Goal: Find specific page/section: Find specific page/section

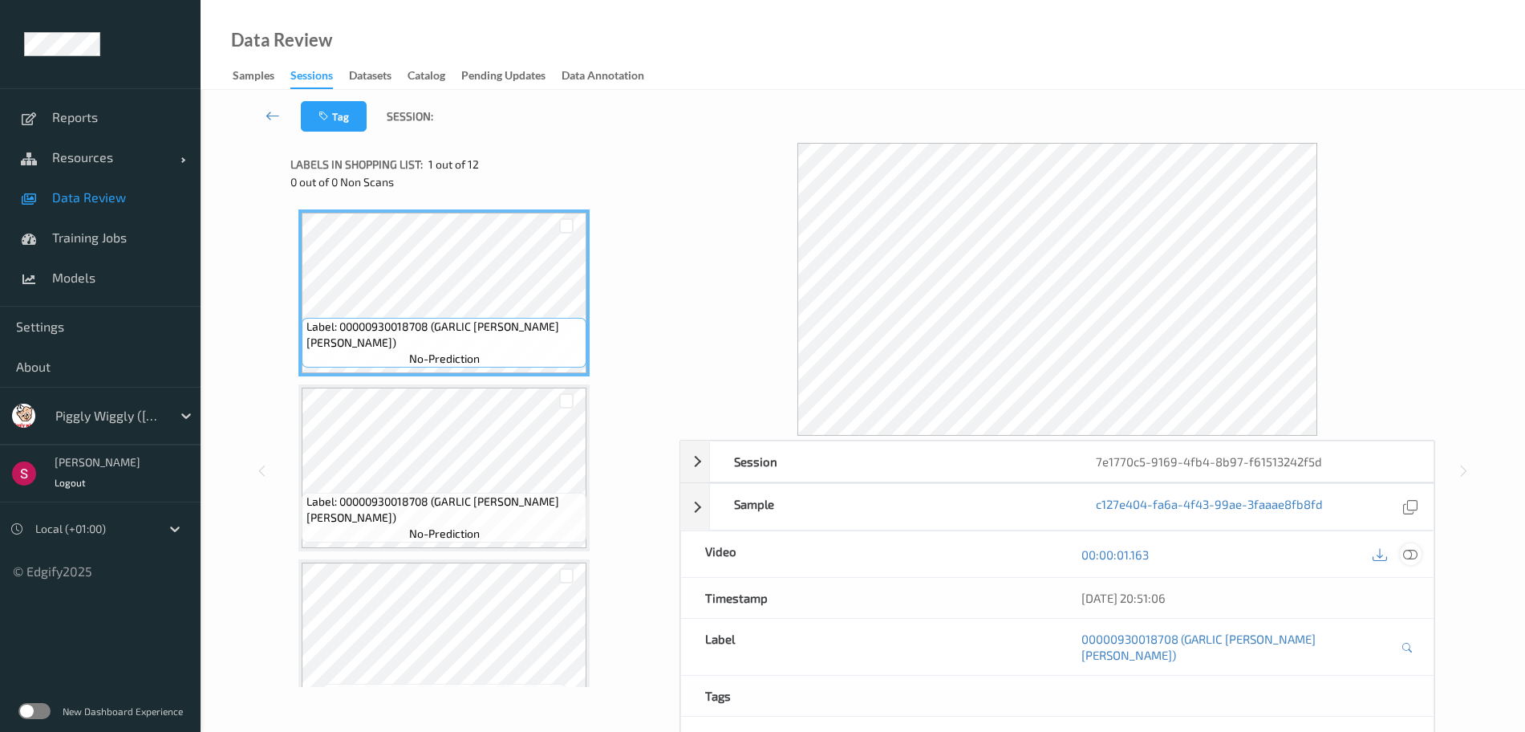
click at [1409, 550] on icon at bounding box center [1410, 554] width 14 height 14
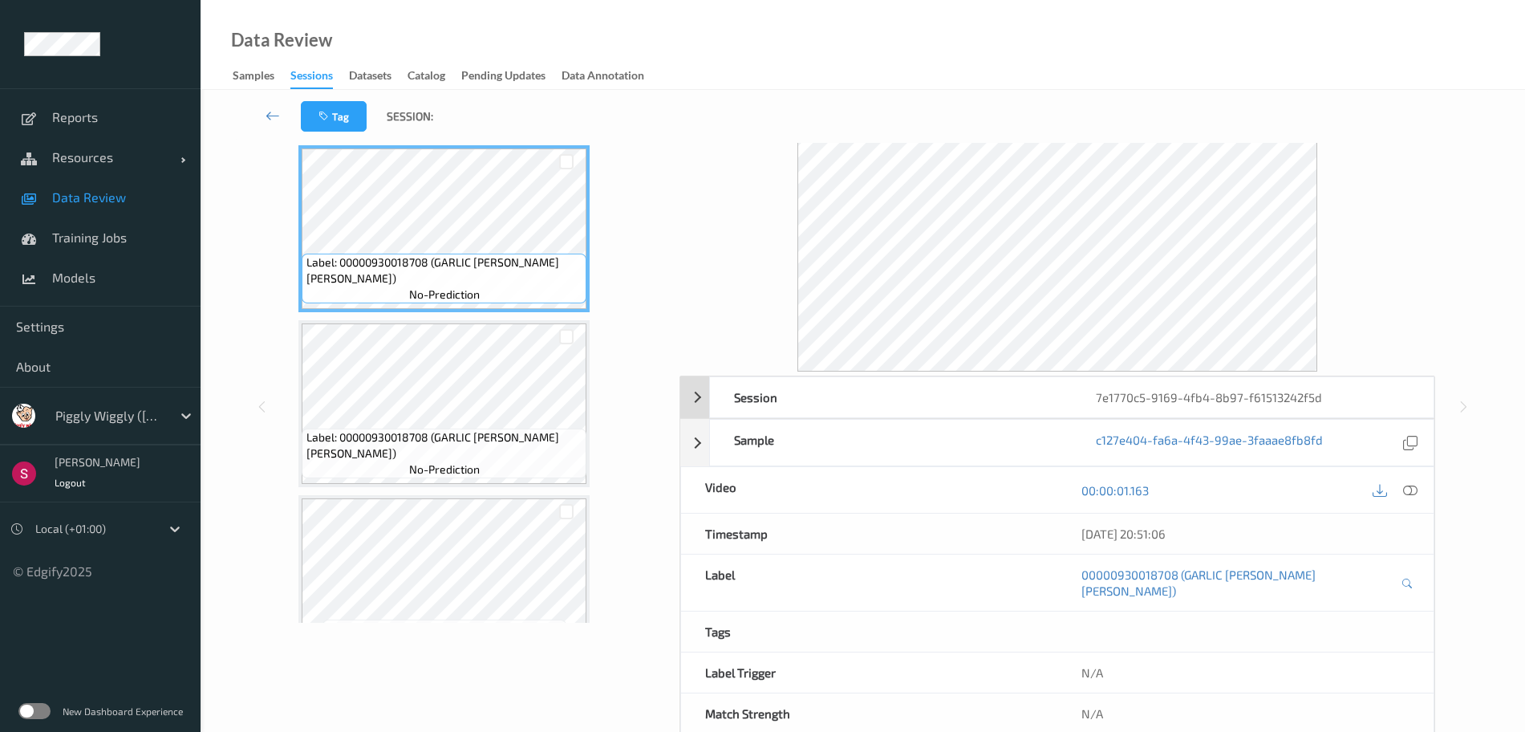
scroll to position [72, 0]
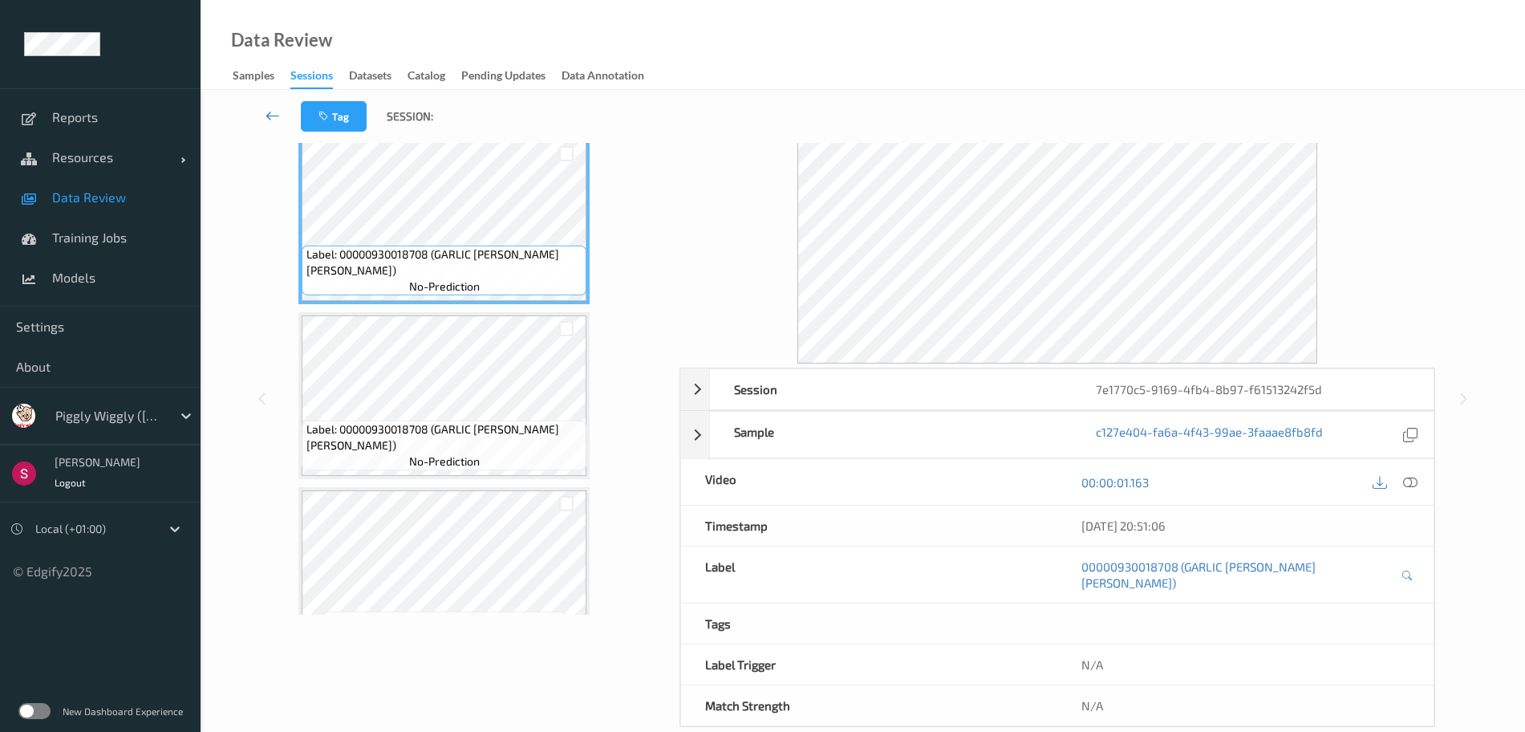
click at [274, 112] on icon at bounding box center [273, 116] width 14 height 16
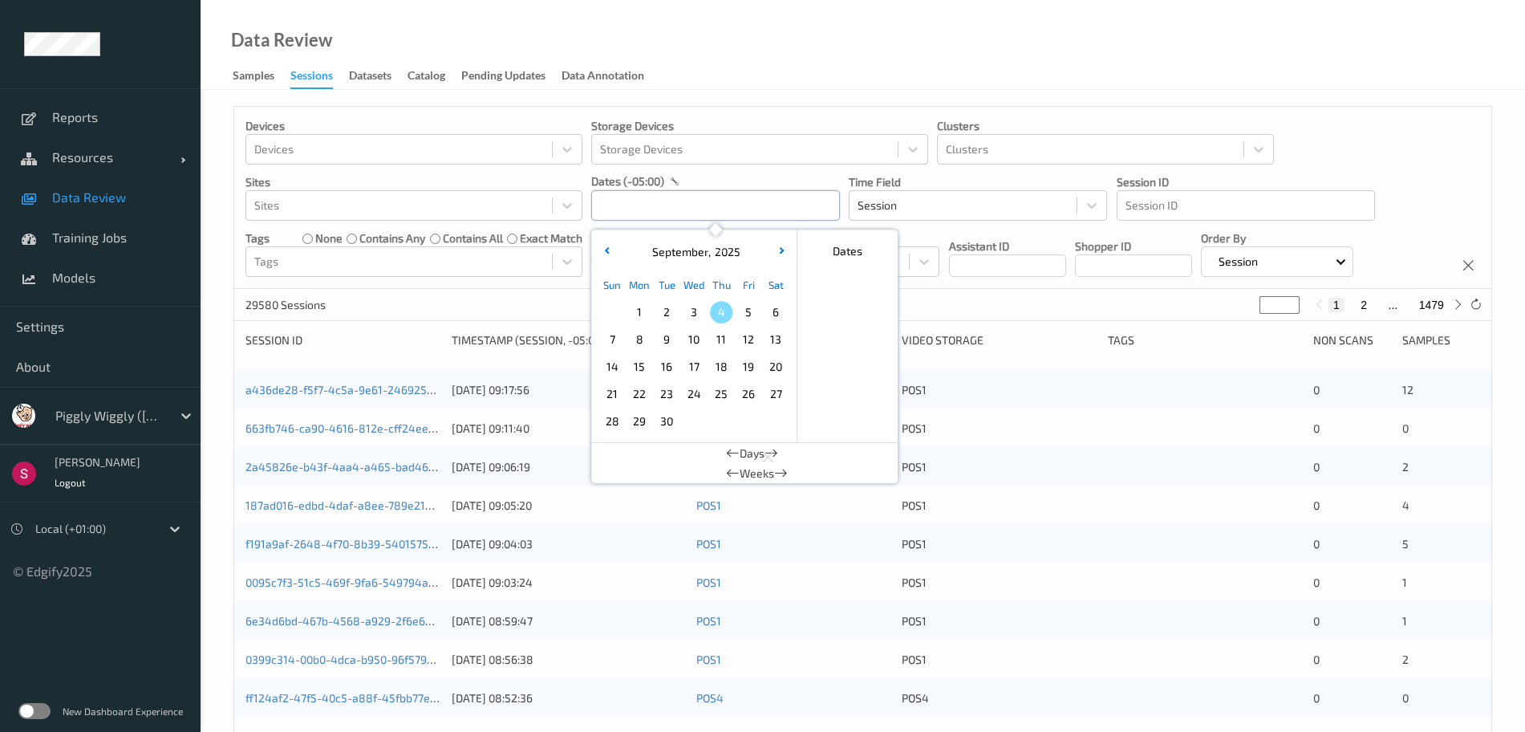
click at [709, 204] on input "text" at bounding box center [715, 205] width 249 height 30
click at [648, 310] on span "1" at bounding box center [639, 312] width 22 height 22
click at [684, 309] on span "3" at bounding box center [694, 312] width 22 height 22
type input "01/09/2025 00:00 -> 03/09/2025 23:59"
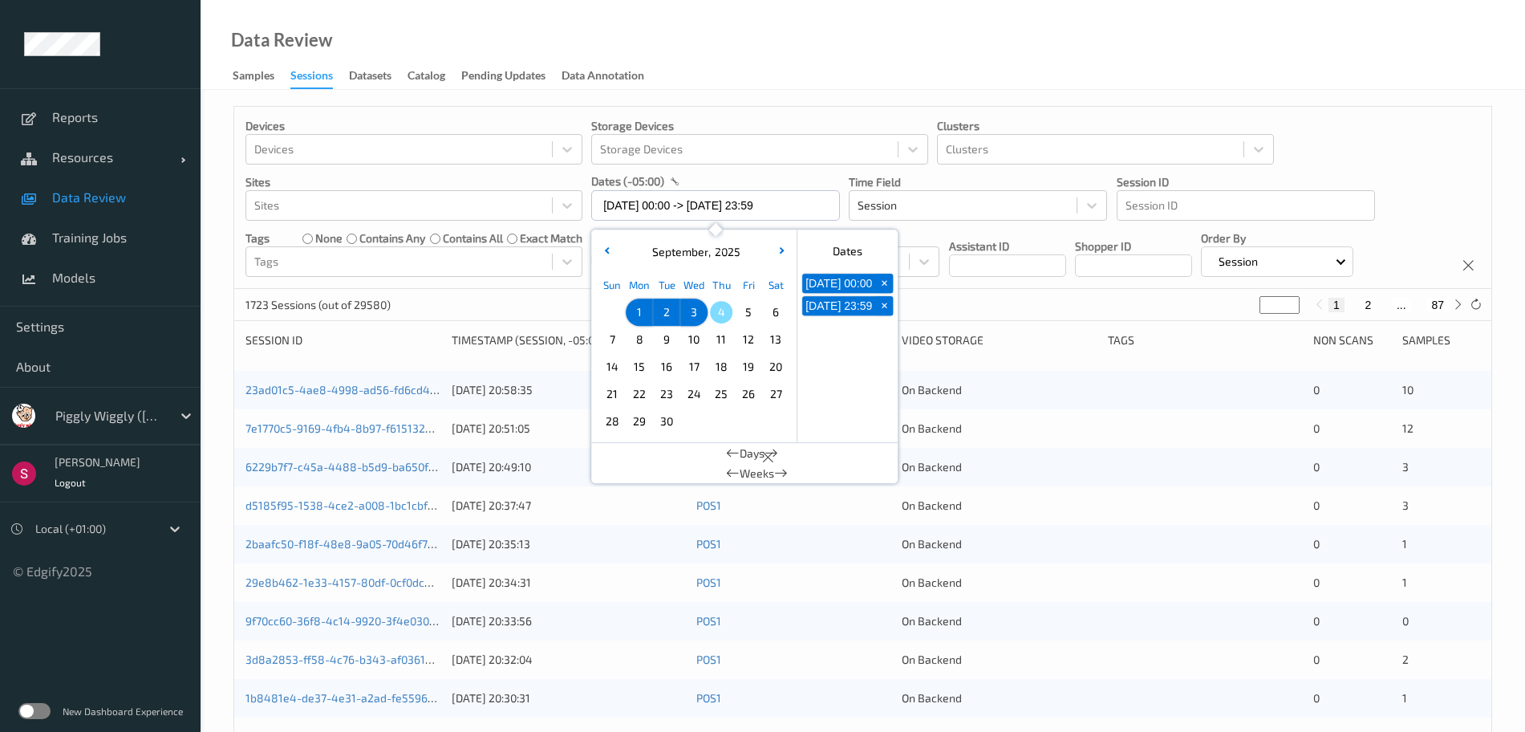
click at [473, 308] on div "1723 Sessions (out of 29580) * 1 2 ... 87" at bounding box center [862, 305] width 1257 height 32
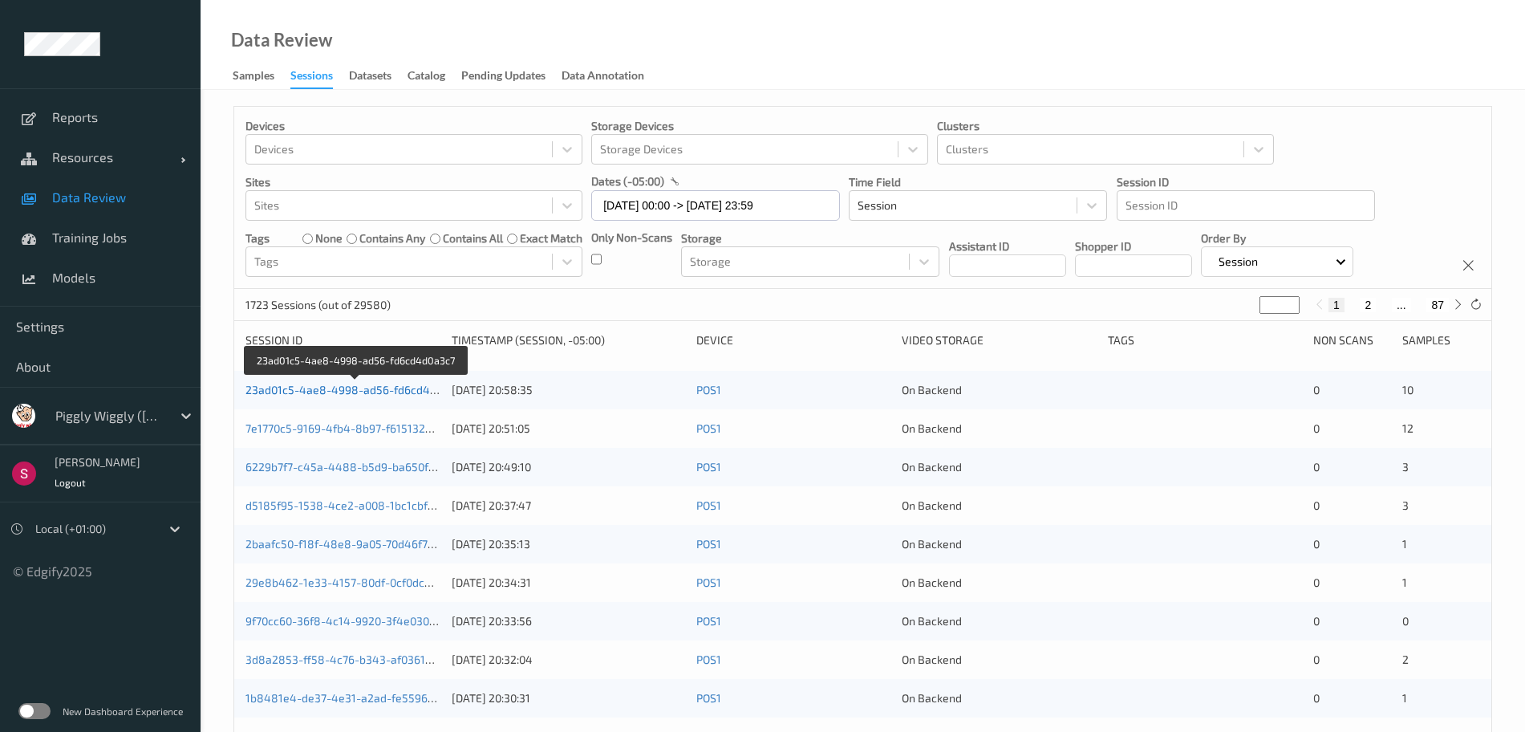
click at [329, 391] on link "23ad01c5-4ae8-4998-ad56-fd6cd4d0a3c7" at bounding box center [356, 390] width 221 height 14
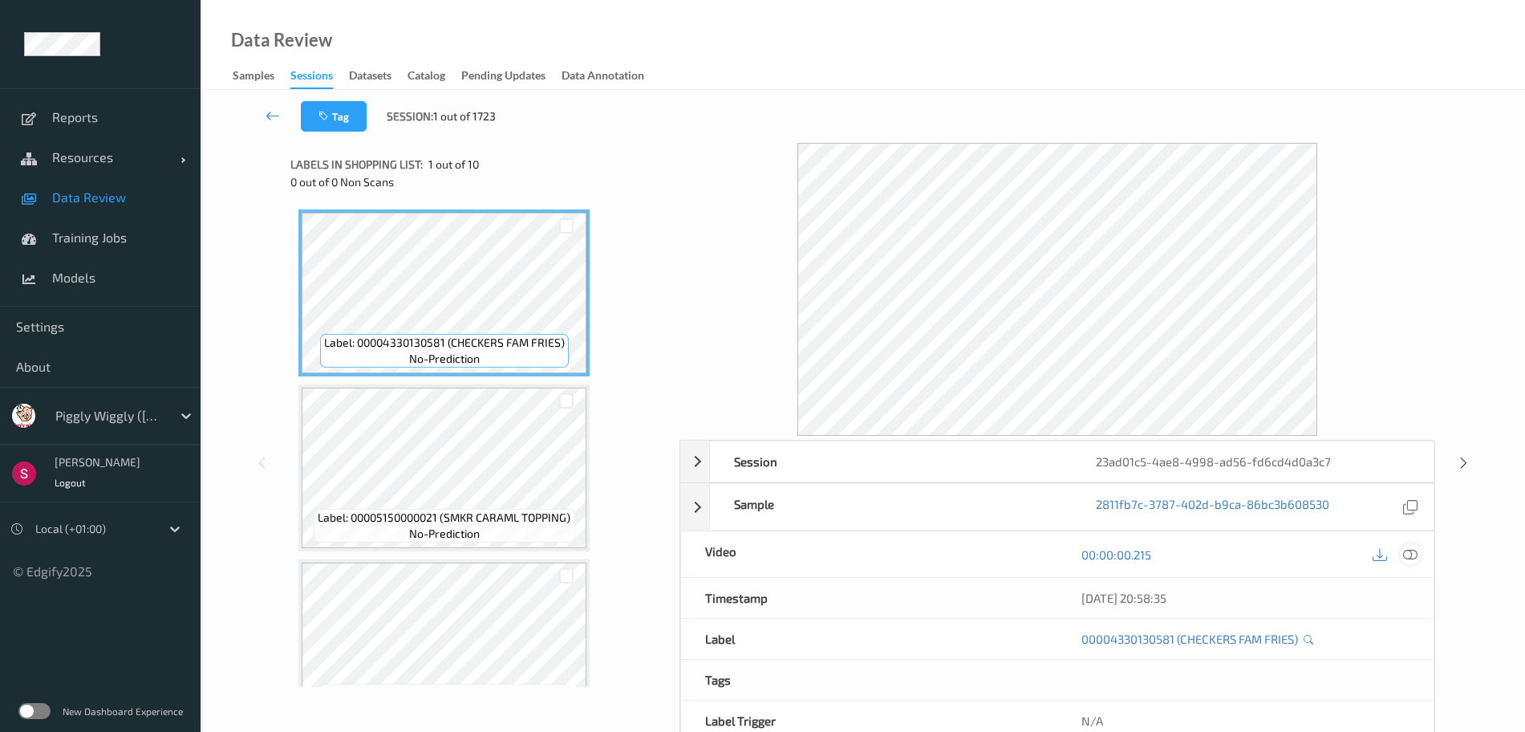
click at [1420, 556] on div at bounding box center [1411, 554] width 22 height 22
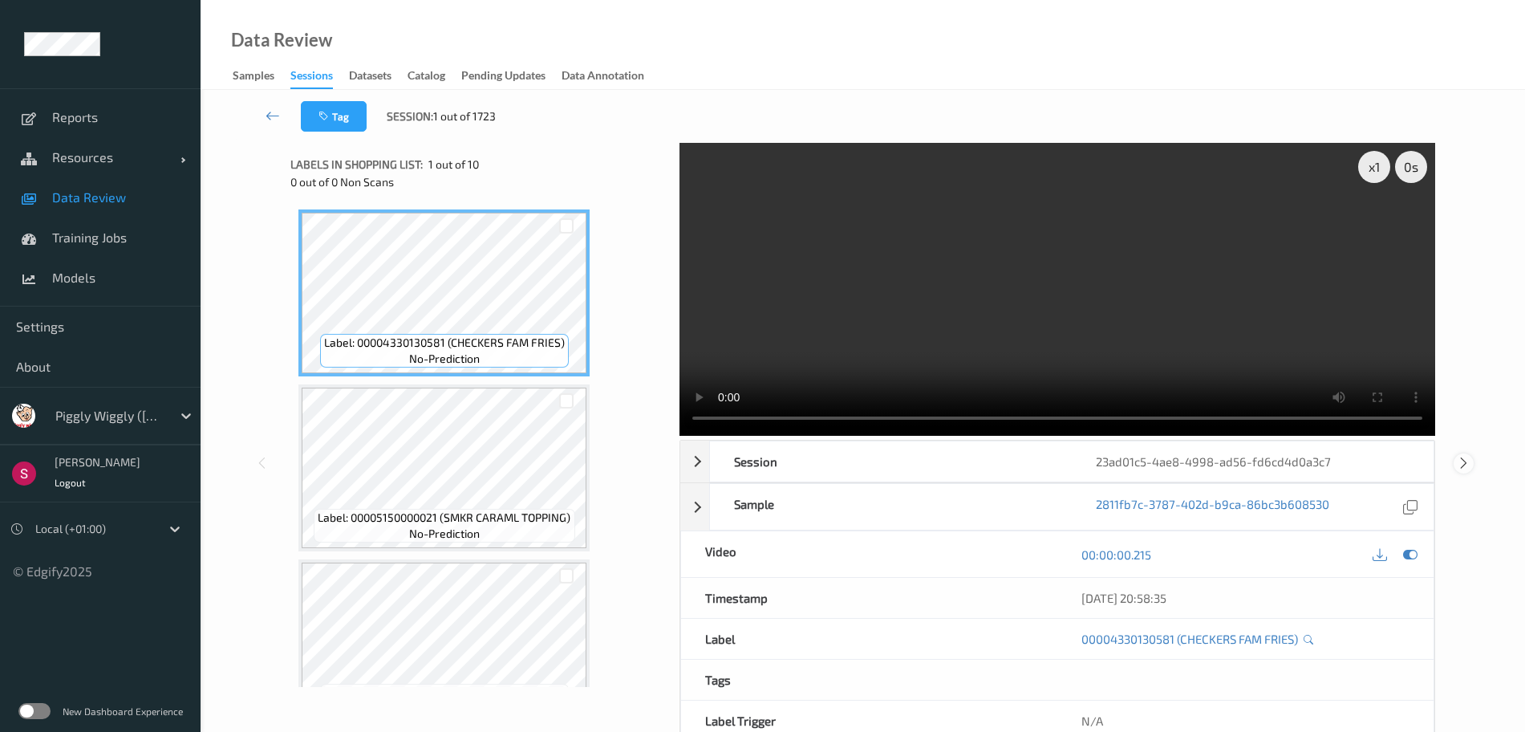
click at [1470, 458] on icon at bounding box center [1464, 463] width 14 height 14
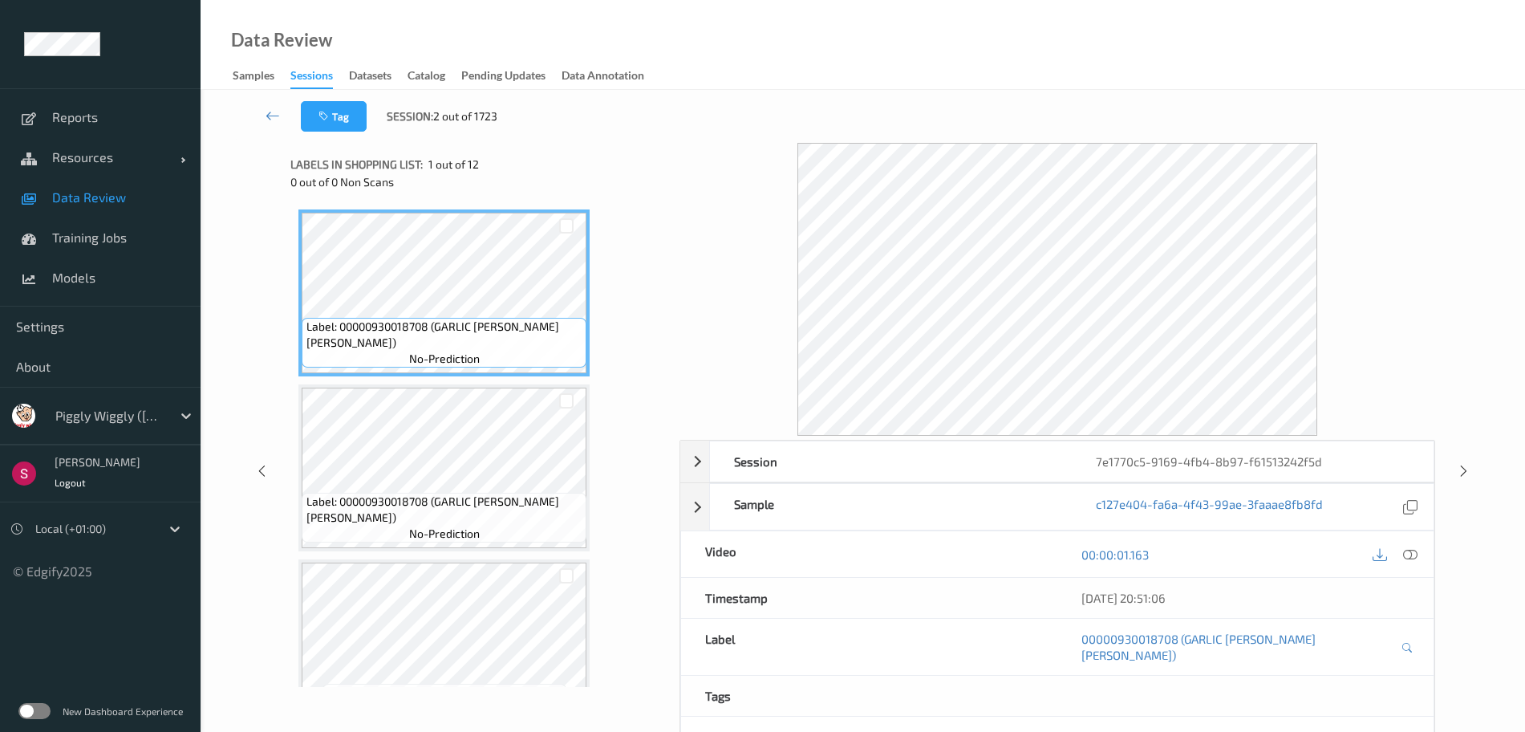
click at [1418, 550] on icon at bounding box center [1410, 554] width 14 height 14
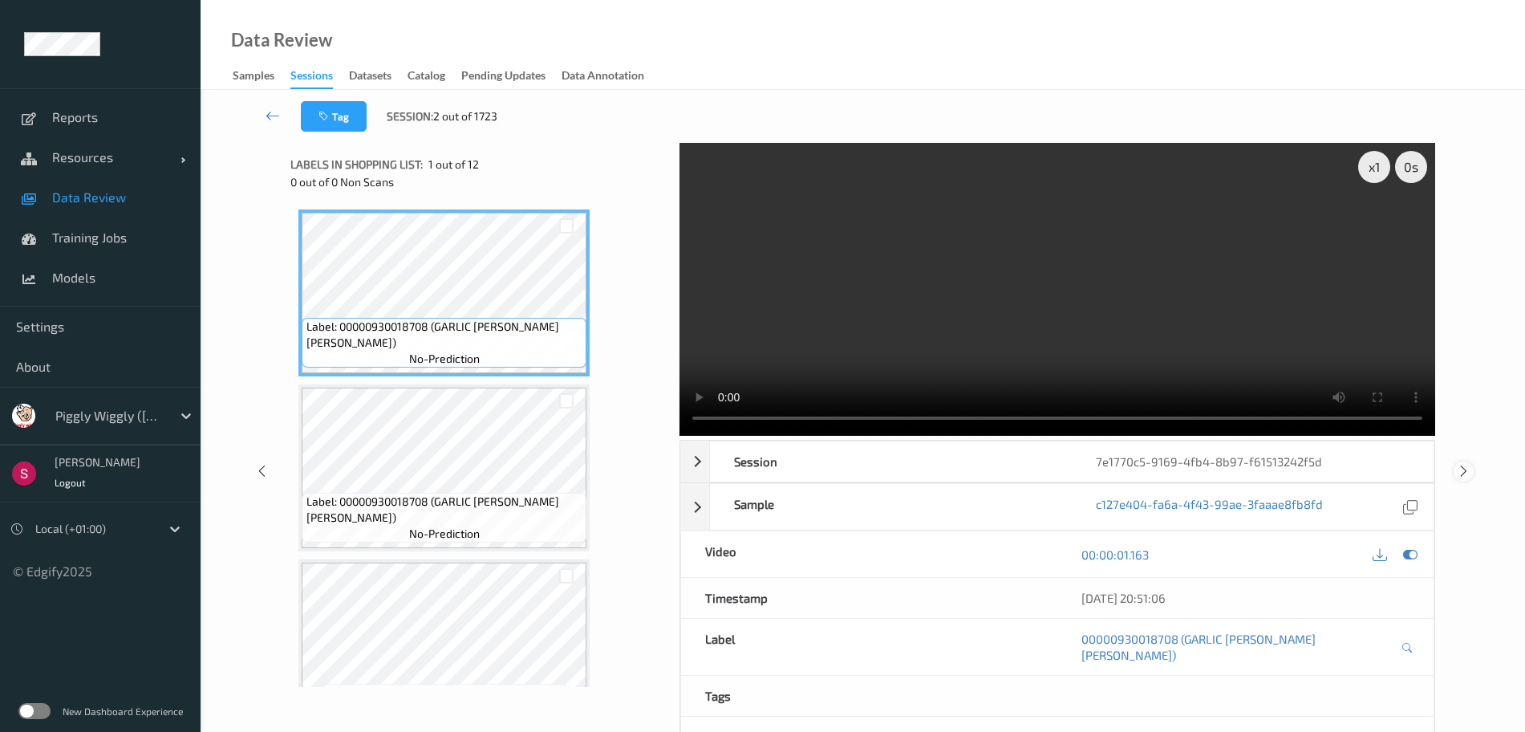
click at [1465, 464] on icon at bounding box center [1464, 471] width 14 height 14
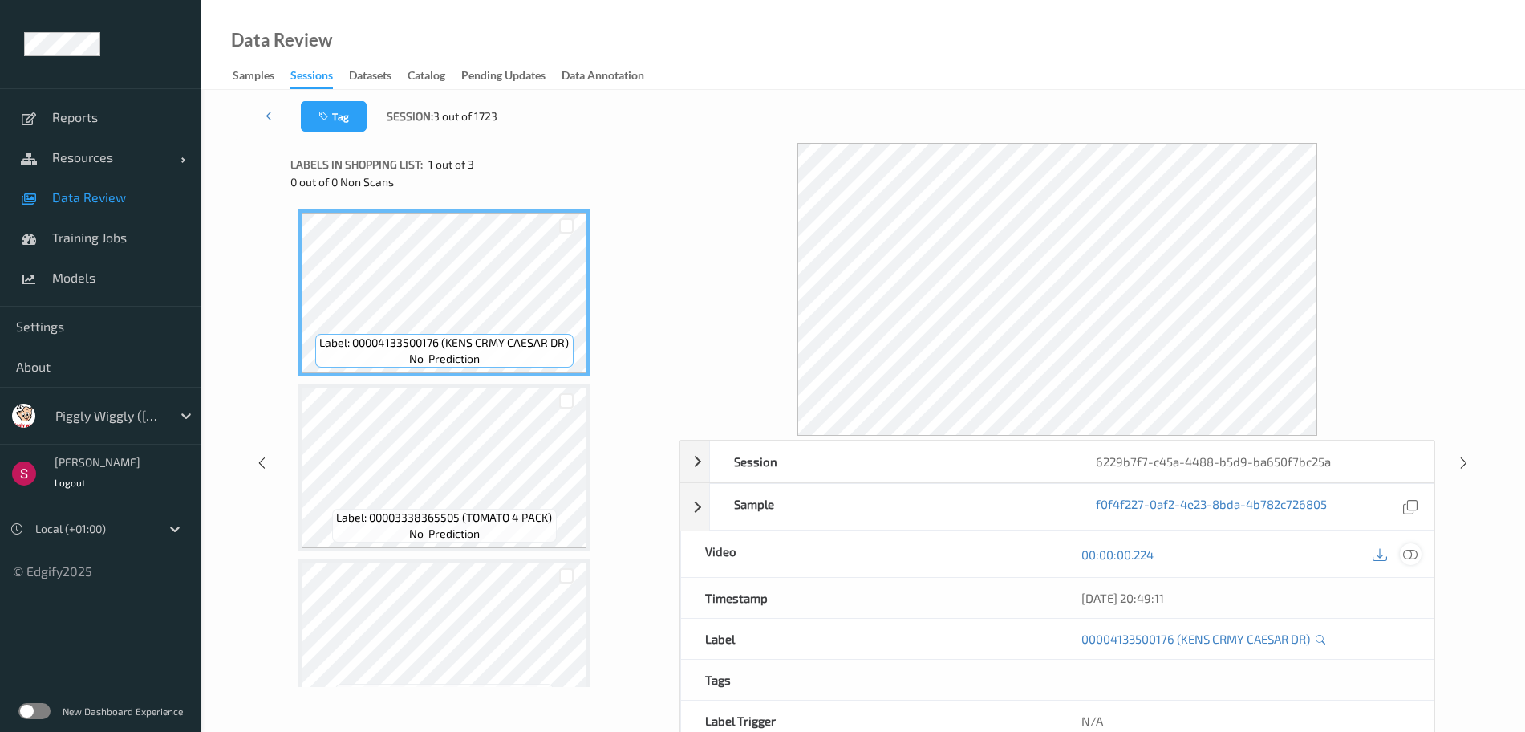
click at [1417, 554] on icon at bounding box center [1410, 554] width 14 height 14
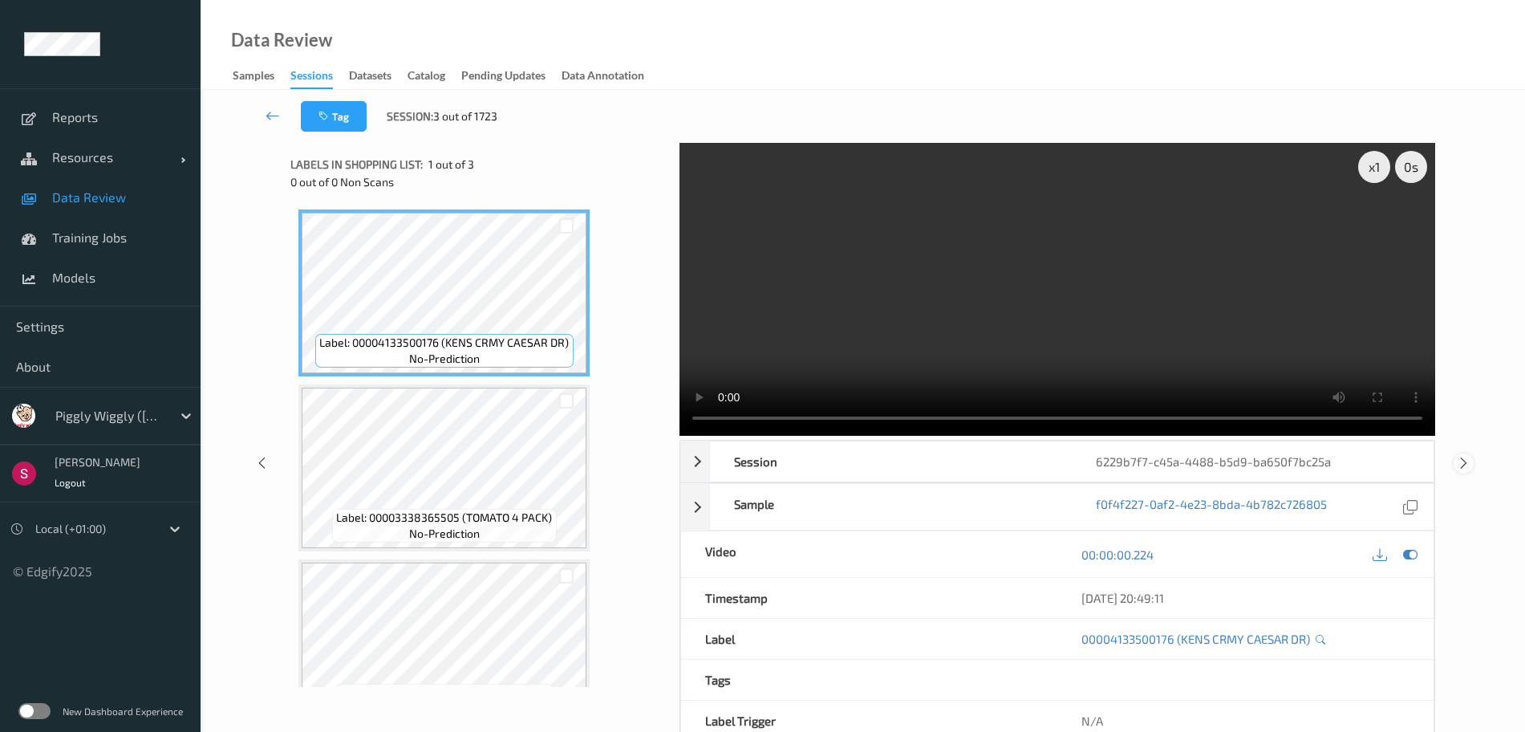
click at [1470, 467] on icon at bounding box center [1464, 463] width 14 height 14
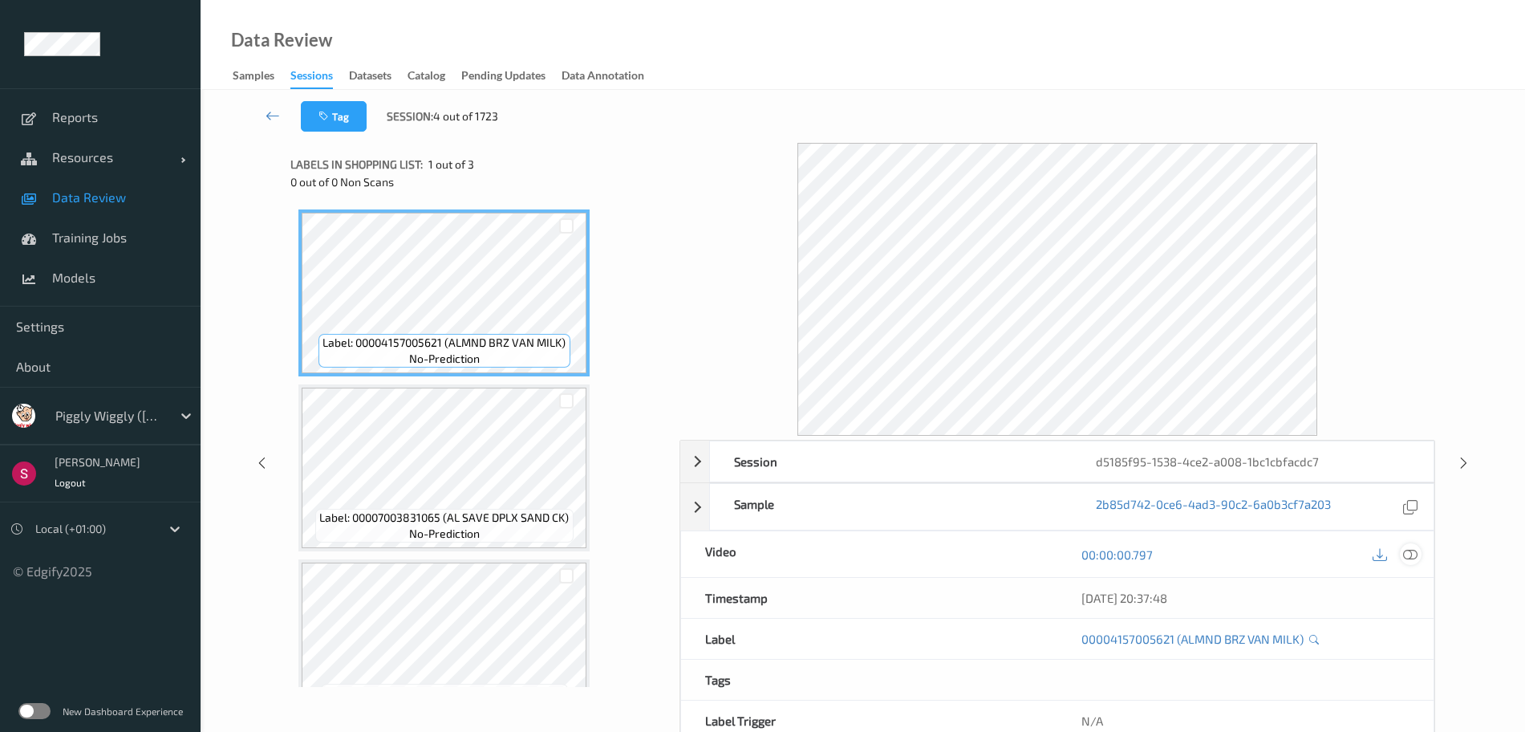
click at [1418, 557] on icon at bounding box center [1410, 554] width 14 height 14
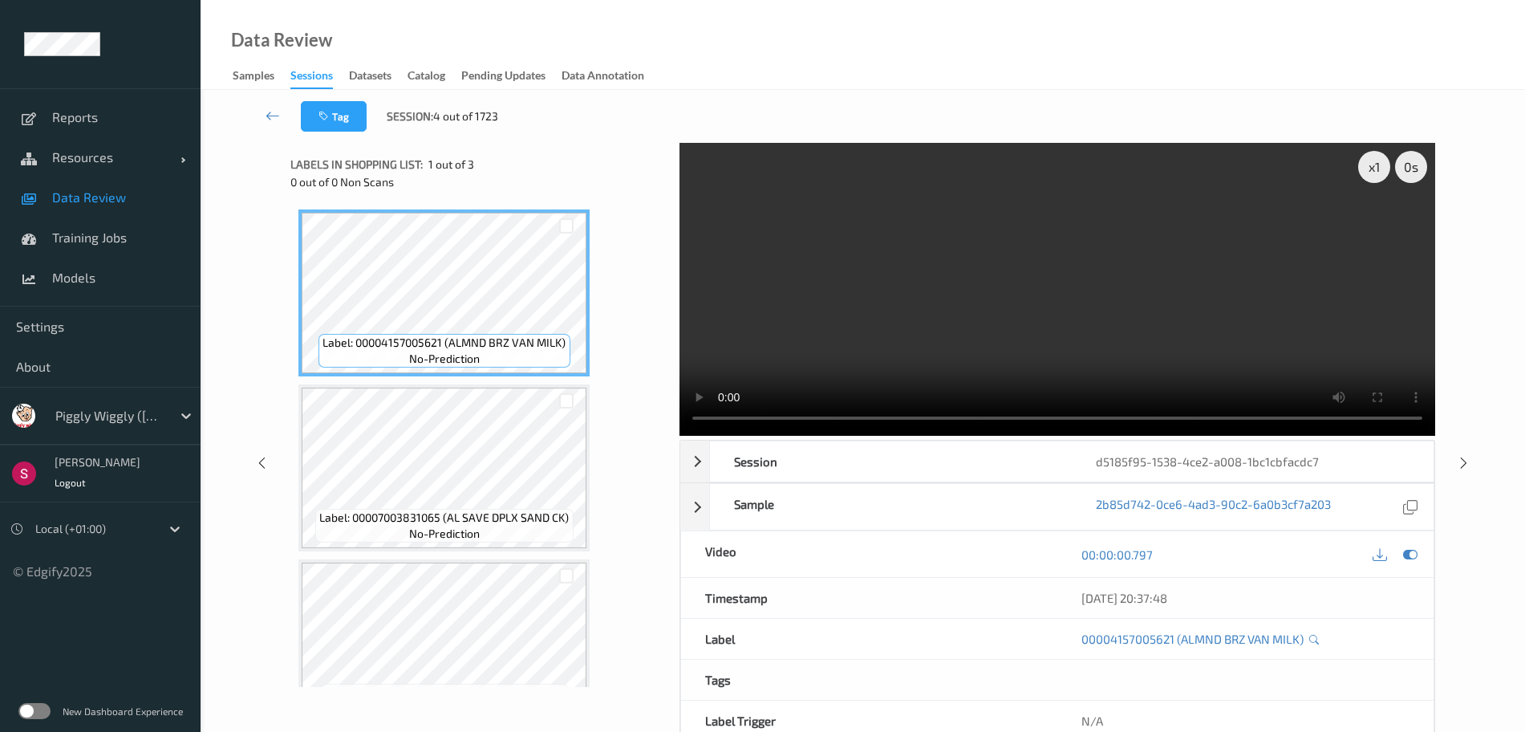
click at [614, 134] on div "Tag Session: 4 out of 1723" at bounding box center [863, 116] width 1259 height 53
click at [272, 116] on icon at bounding box center [273, 116] width 14 height 16
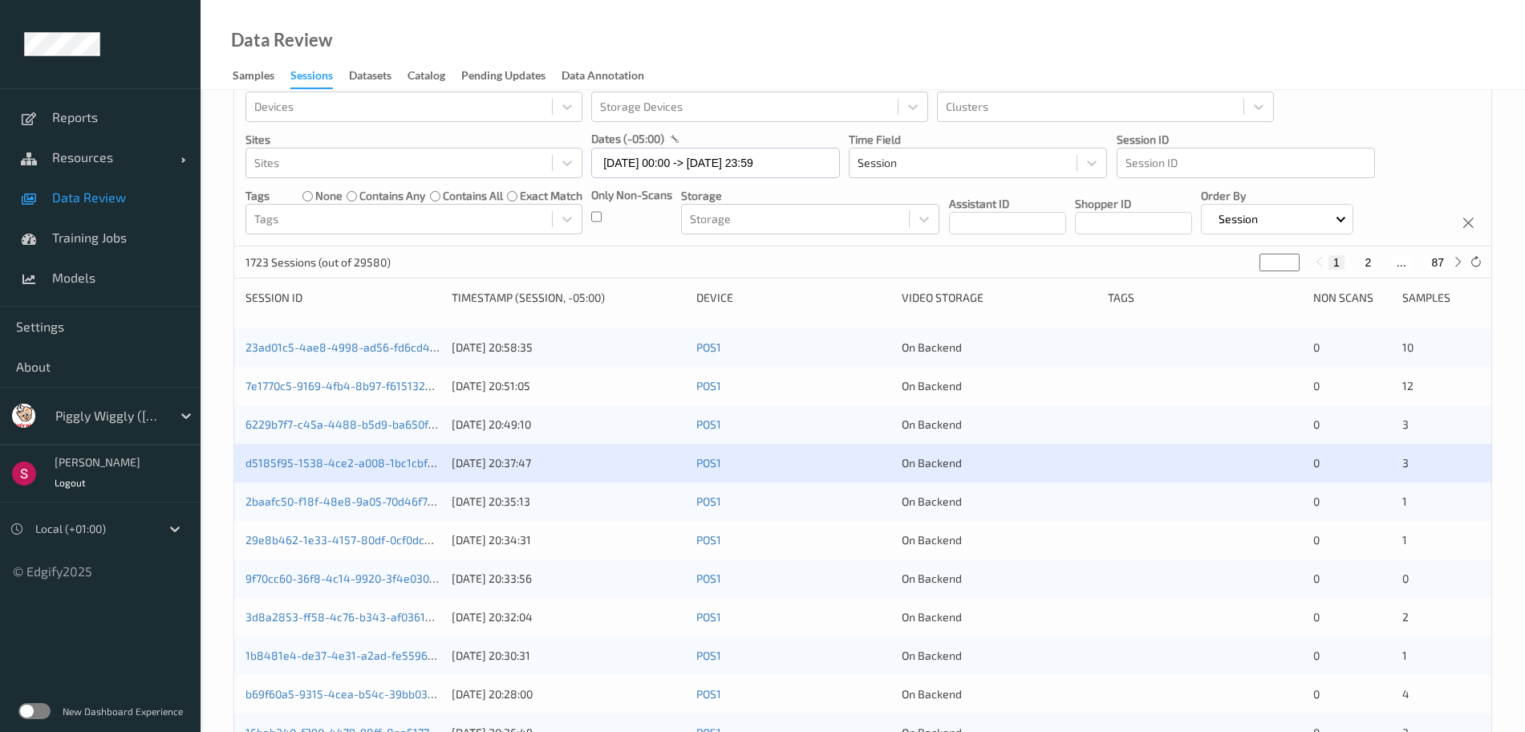
scroll to position [44, 0]
